Goal: Find specific page/section: Find specific page/section

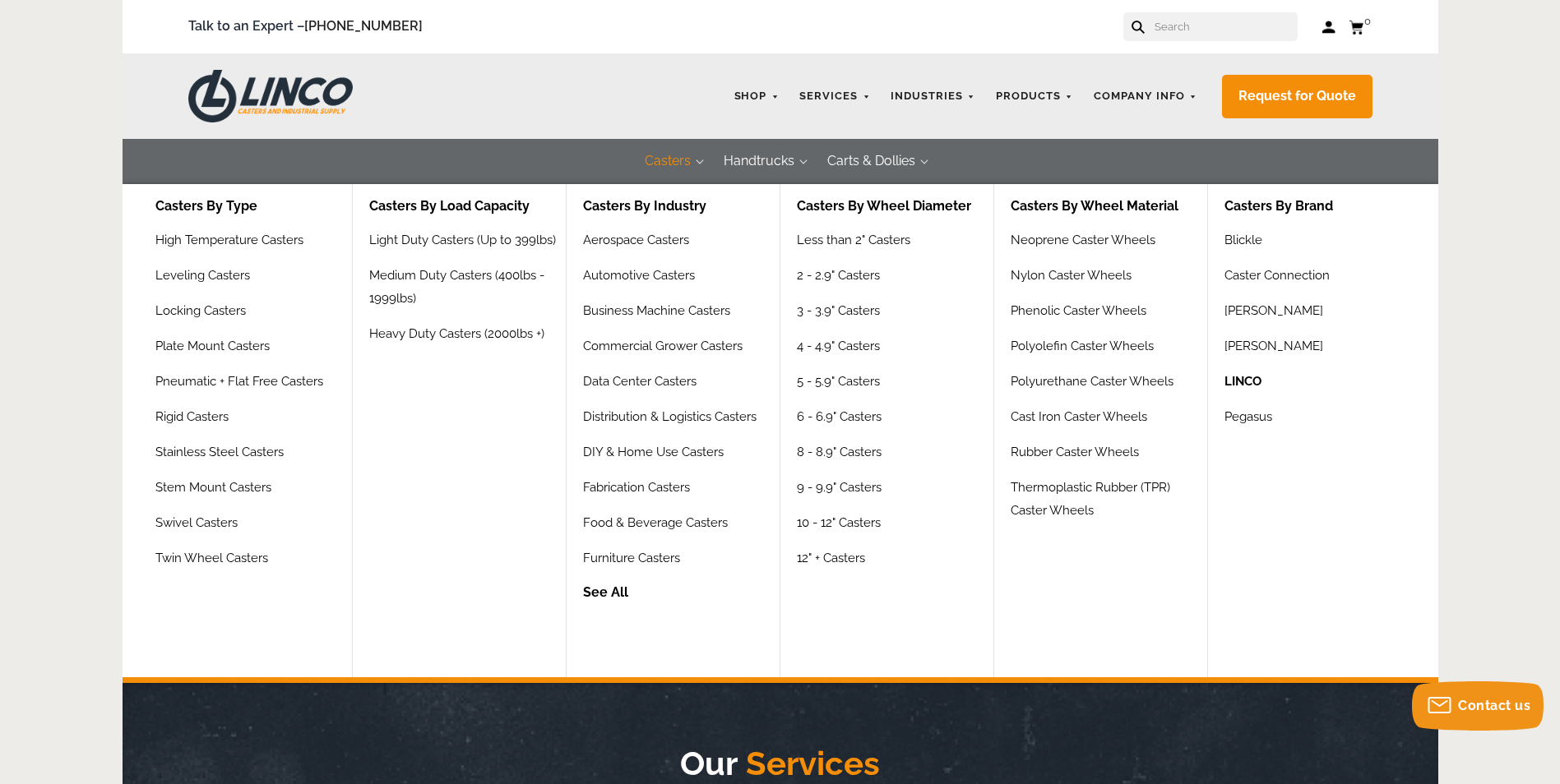
drag, startPoint x: 1264, startPoint y: 379, endPoint x: 1255, endPoint y: 378, distance: 9.1
click at [1263, 379] on div "LINCO" at bounding box center [1322, 387] width 197 height 35
click at [1253, 377] on link "LINCO" at bounding box center [1242, 387] width 37 height 35
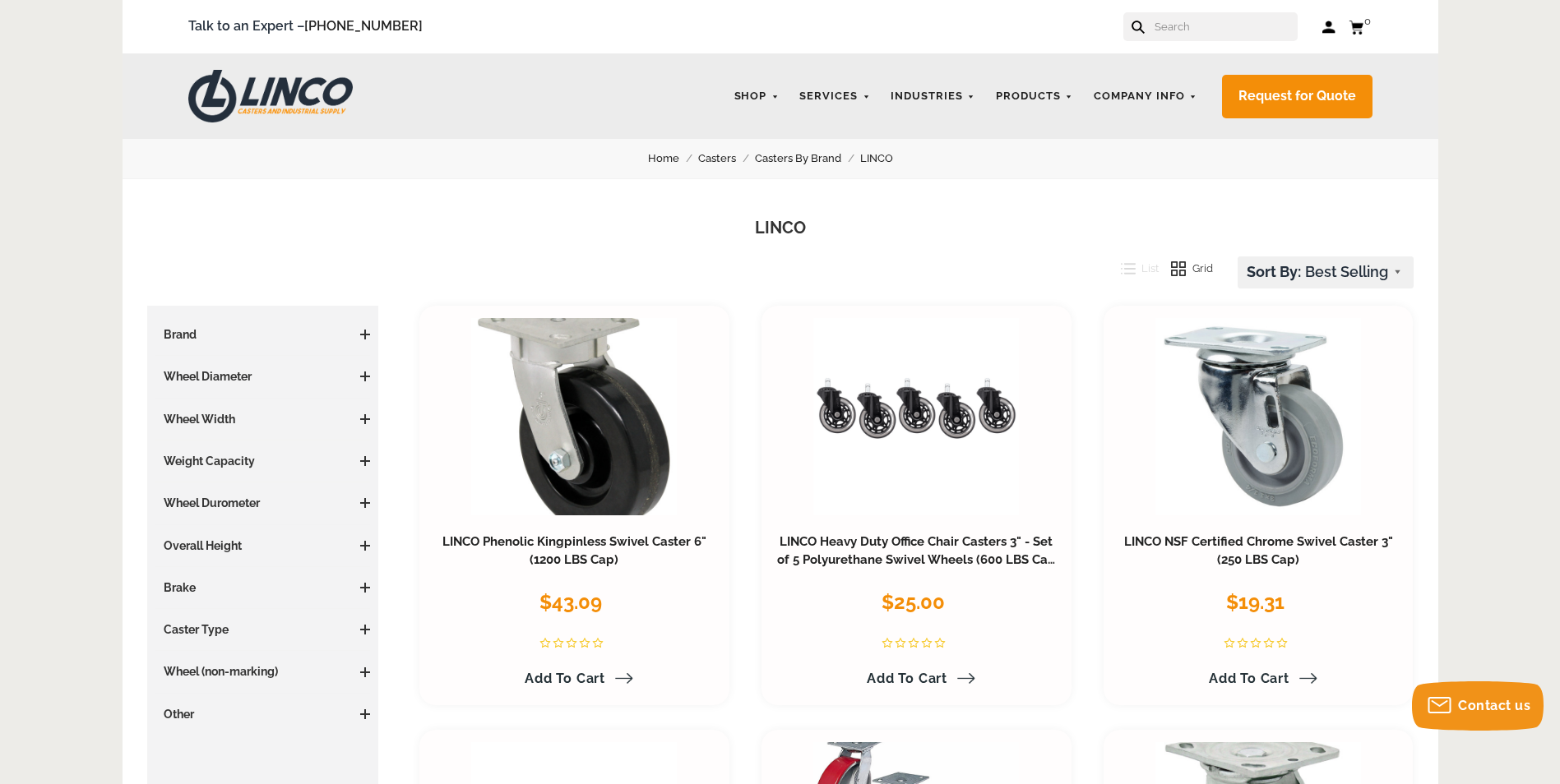
click at [1224, 31] on input "text" at bounding box center [1224, 27] width 145 height 29
paste input "CWL-0001254;"
type input "CWL-0001254;"
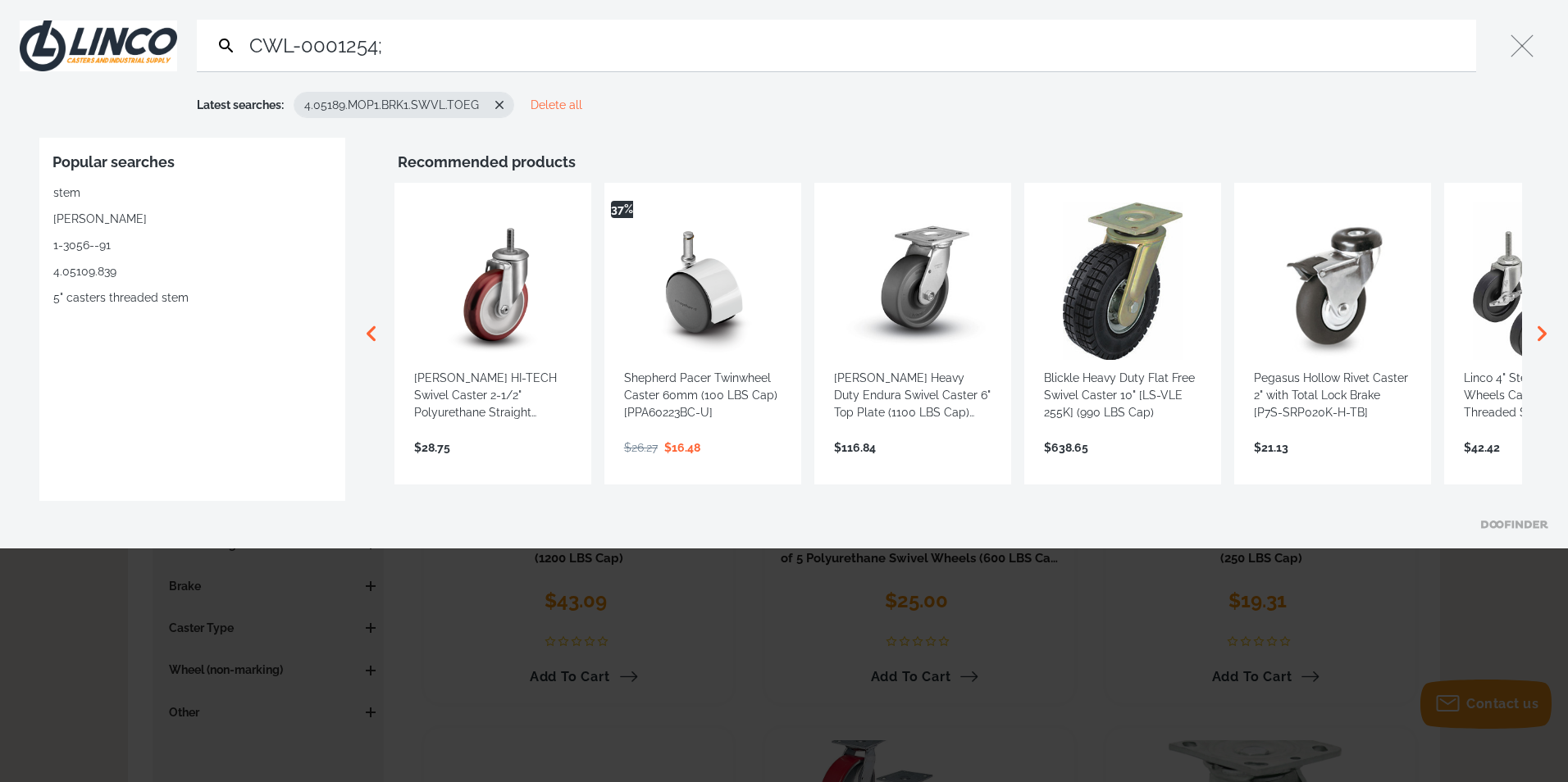
type input "CWL-0001254;"
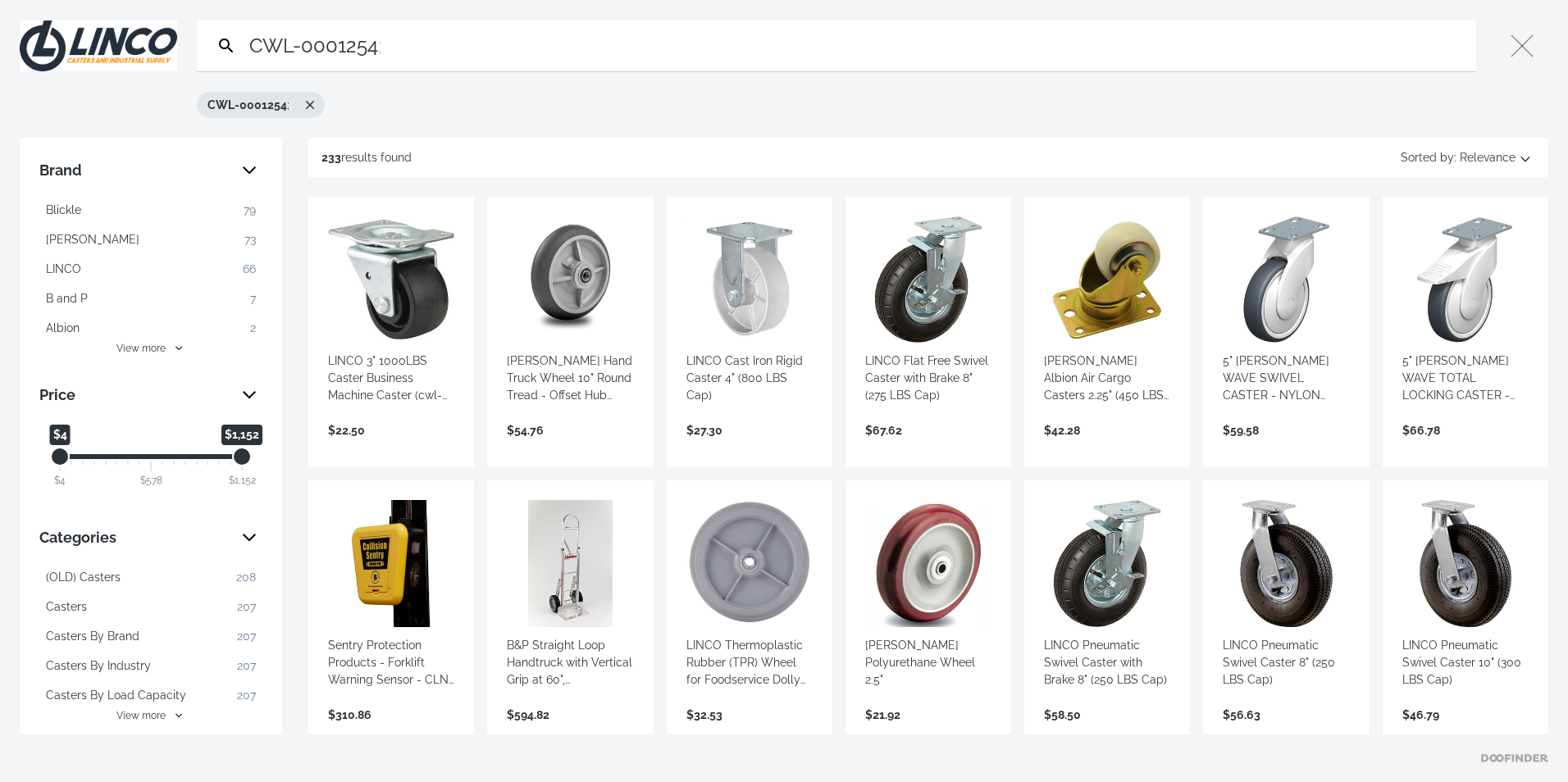
paste input "CWL-0001254;"
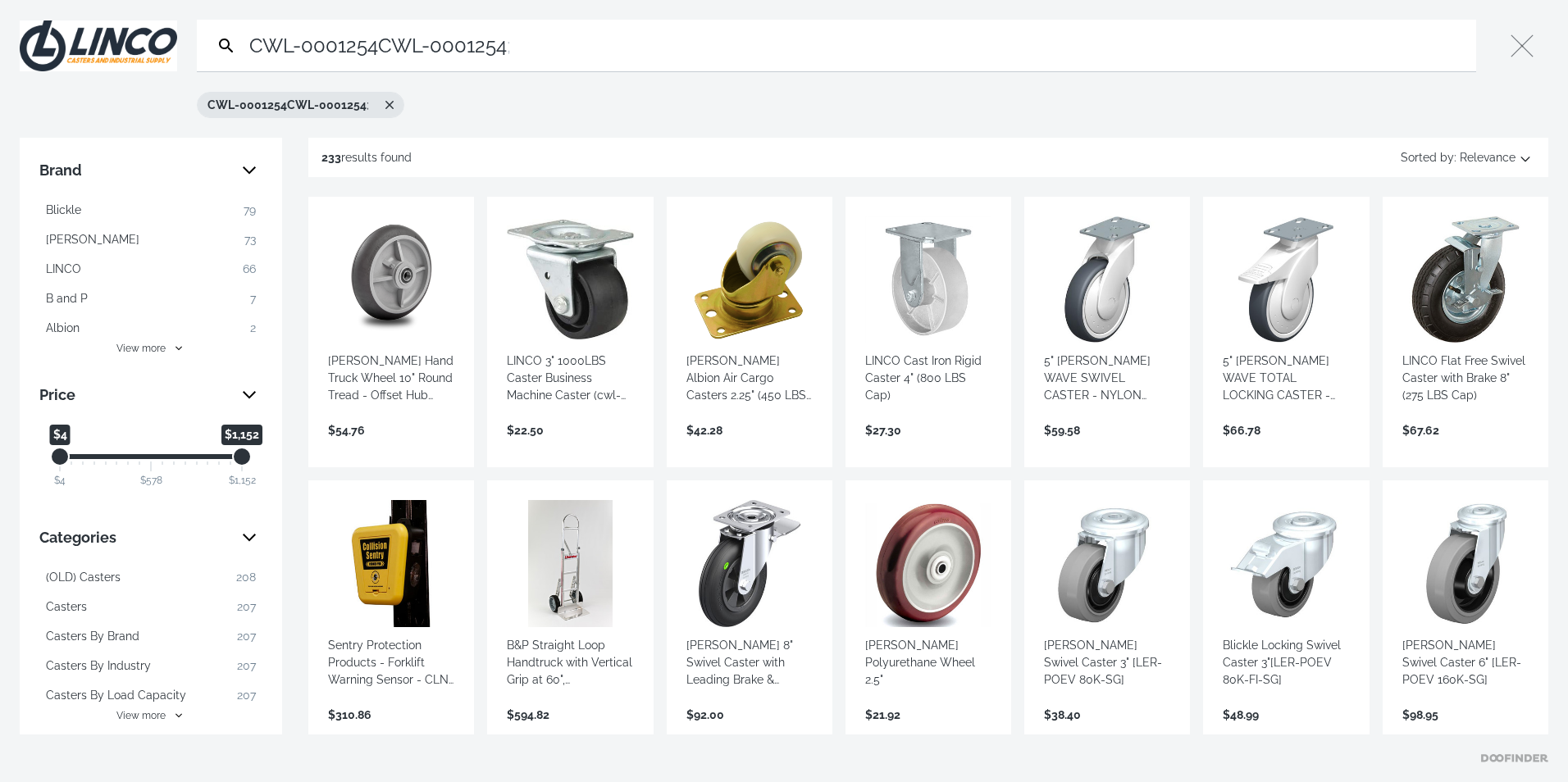
drag, startPoint x: 634, startPoint y: 57, endPoint x: 130, endPoint y: 53, distance: 504.0
click at [372, 53] on input "CWL-0001254CWL-0001254" at bounding box center [858, 46] width 1224 height 52
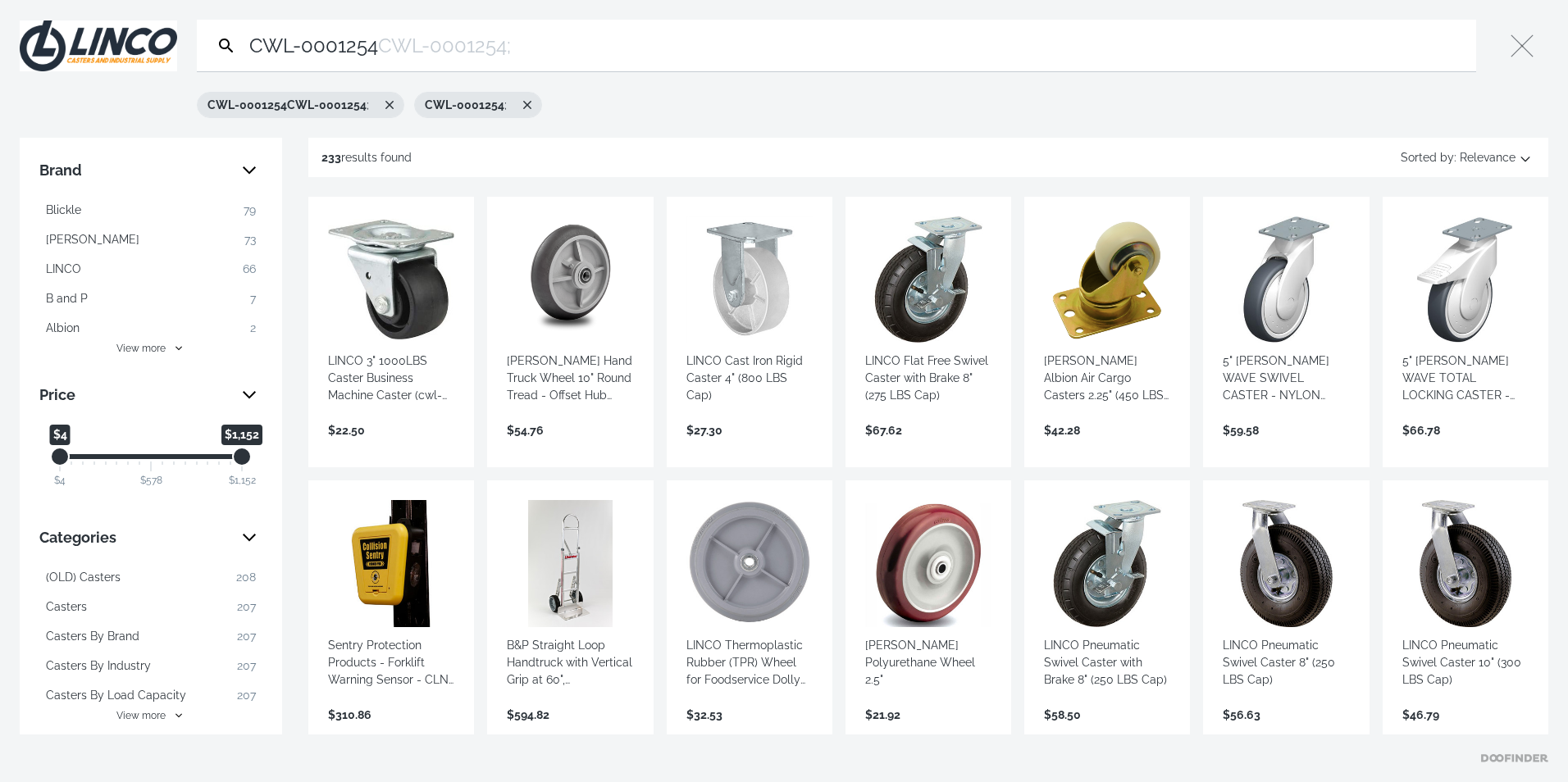
type input "CWL-0001254"
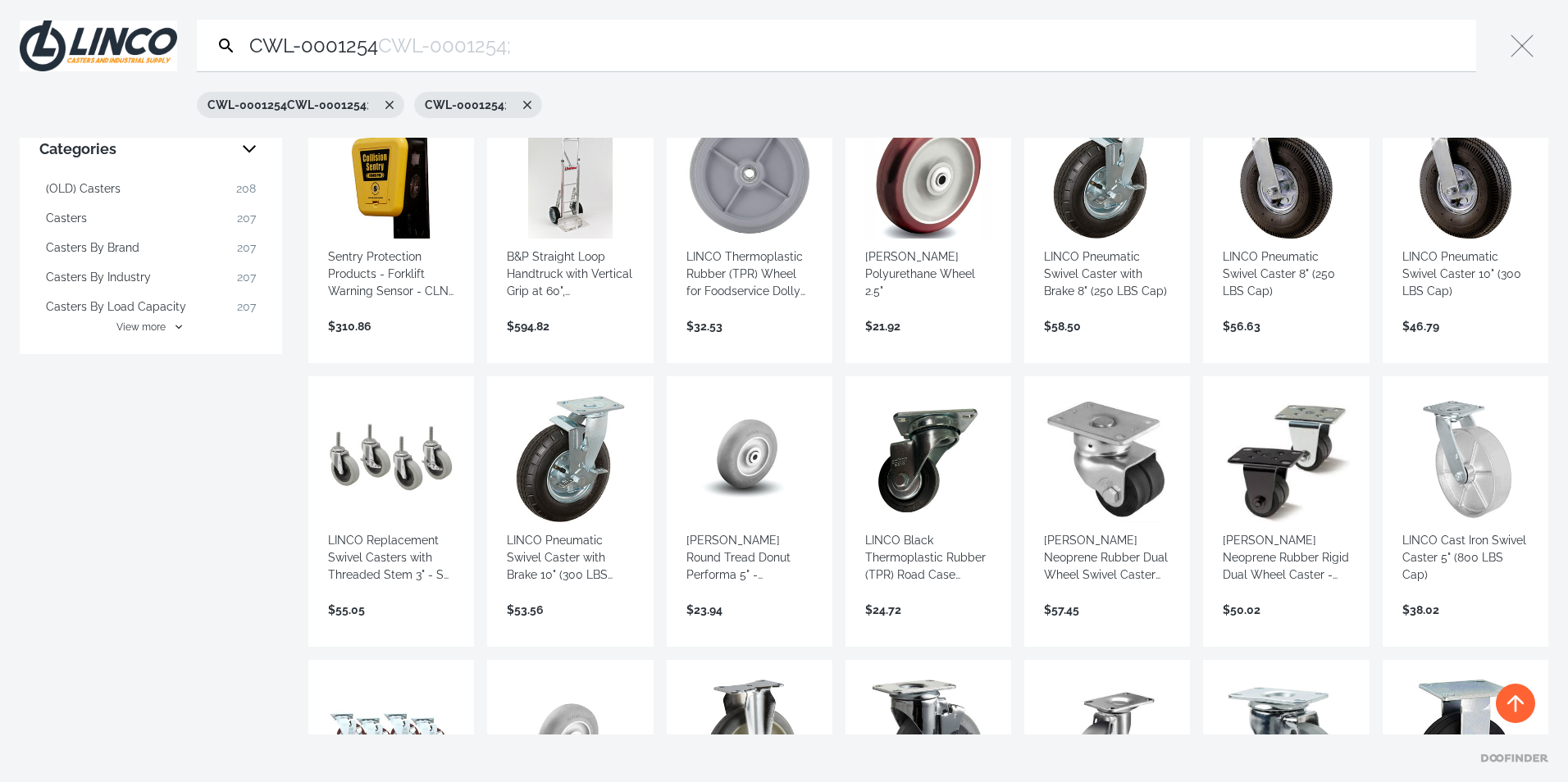
scroll to position [491, 0]
